Goal: Task Accomplishment & Management: Use online tool/utility

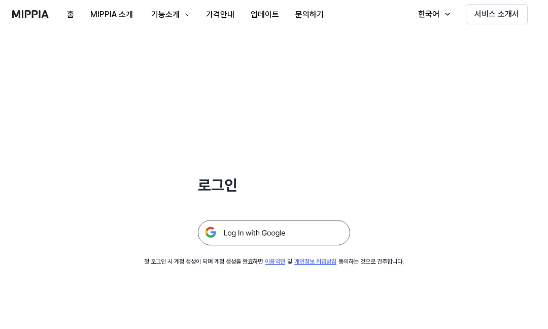
click at [268, 230] on img at bounding box center [274, 232] width 152 height 25
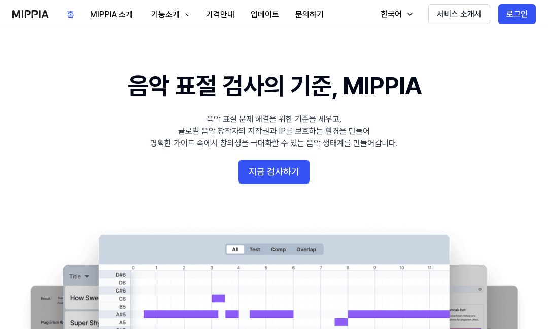
click at [178, 6] on button "기능소개" at bounding box center [169, 15] width 57 height 20
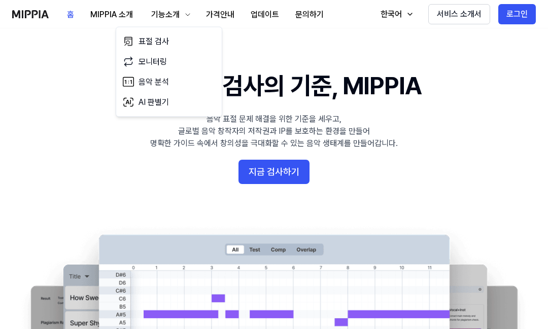
click at [185, 33] on link "표절 검사" at bounding box center [168, 41] width 97 height 20
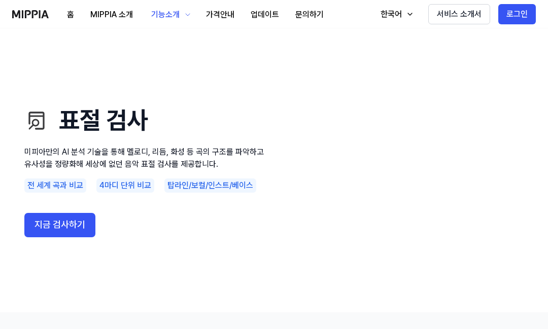
click at [78, 229] on button "지금 검사하기" at bounding box center [59, 225] width 71 height 24
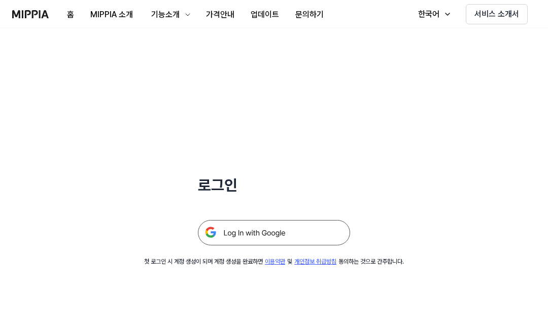
click at [294, 246] on img at bounding box center [274, 232] width 152 height 25
